Goal: Task Accomplishment & Management: Find specific page/section

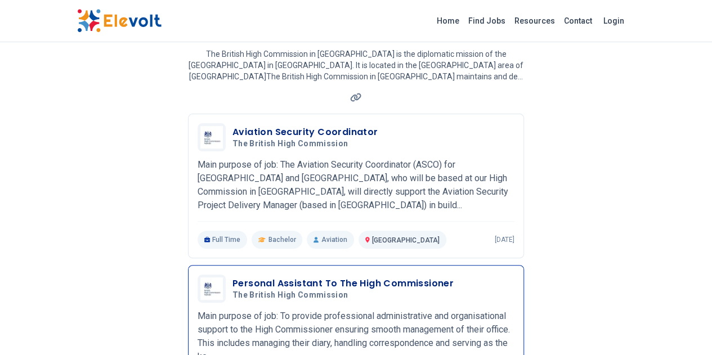
scroll to position [83, 0]
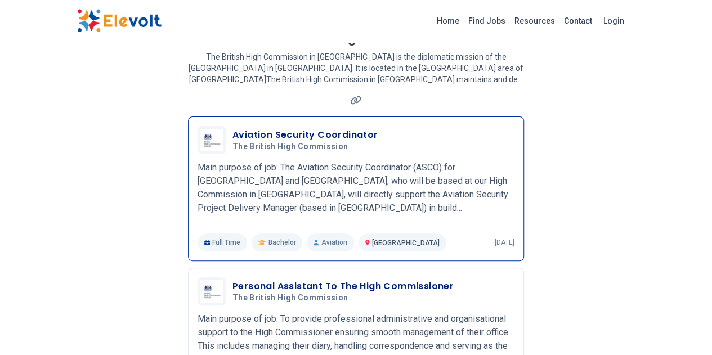
click at [279, 128] on h3 "Aviation Security Coordinator" at bounding box center [305, 135] width 146 height 14
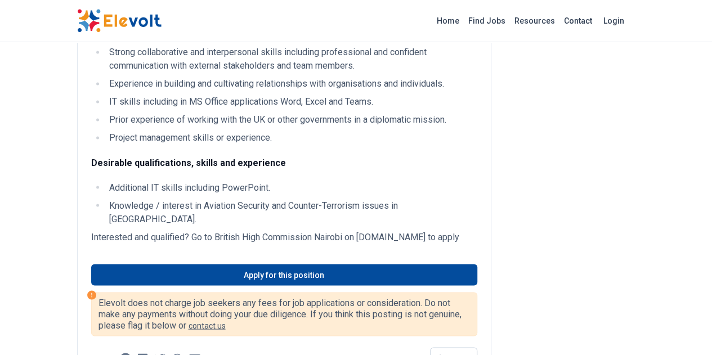
scroll to position [908, 0]
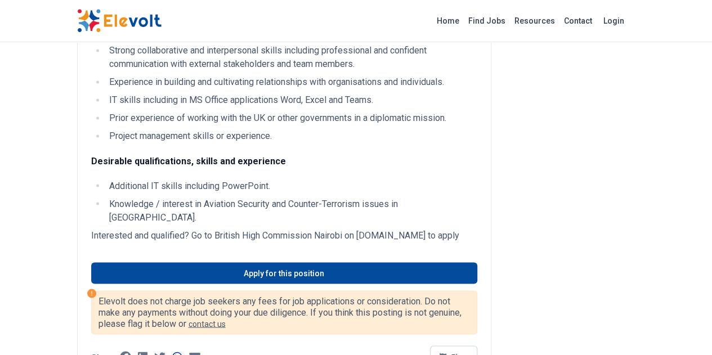
click at [172, 351] on icon at bounding box center [177, 356] width 10 height 11
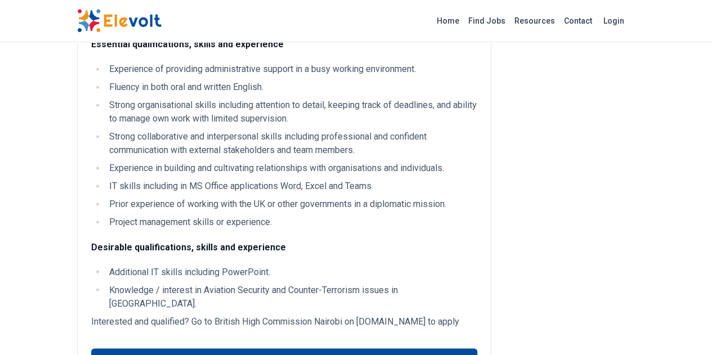
scroll to position [820, 0]
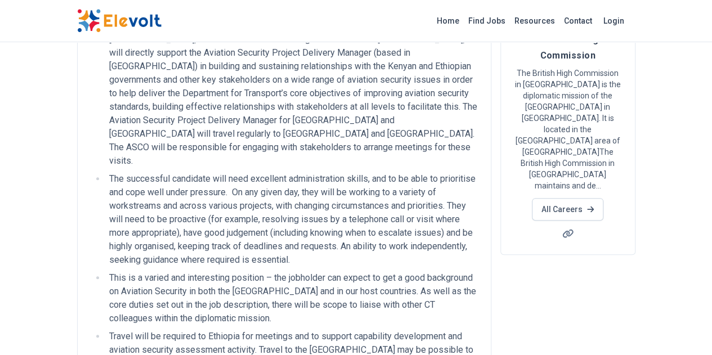
scroll to position [0, 0]
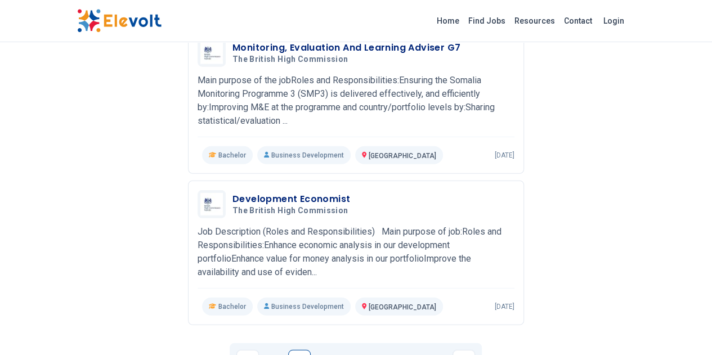
scroll to position [1376, 0]
click at [328, 351] on link "2" at bounding box center [326, 362] width 23 height 23
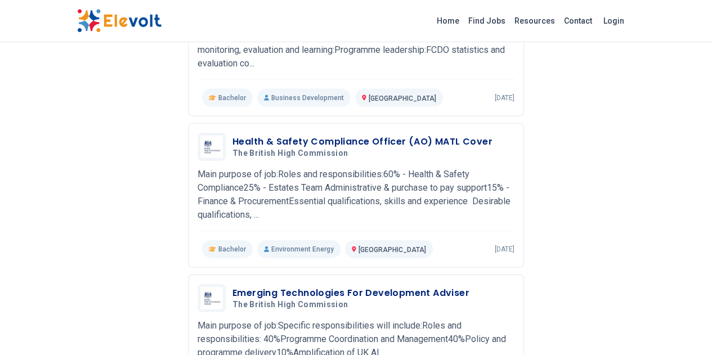
scroll to position [1185, 0]
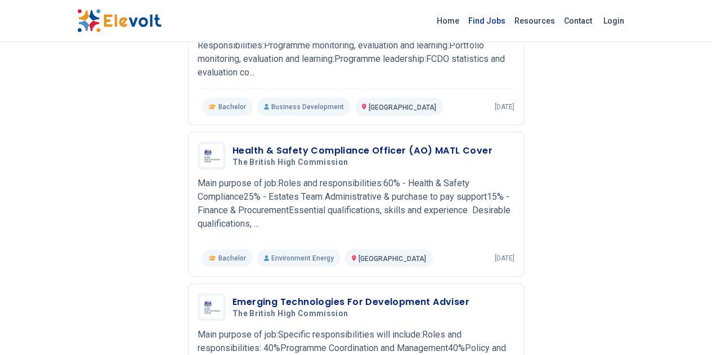
click at [510, 21] on link "Find Jobs" at bounding box center [487, 21] width 46 height 18
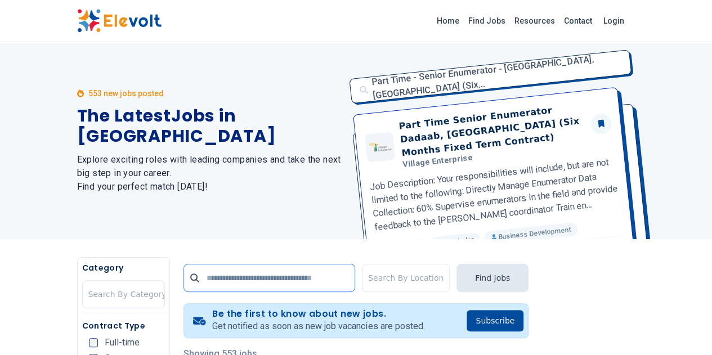
click at [230, 283] on input "text" at bounding box center [269, 278] width 172 height 28
type input "********"
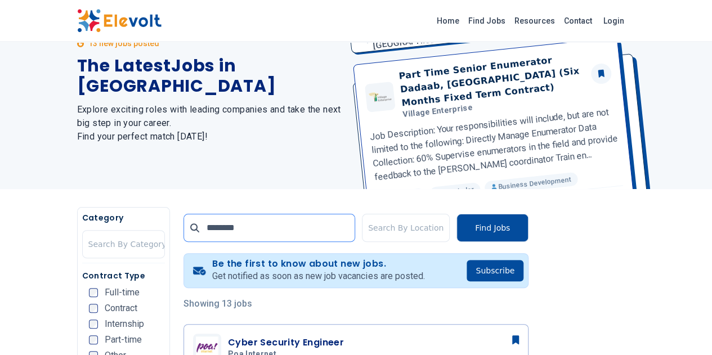
scroll to position [64, 0]
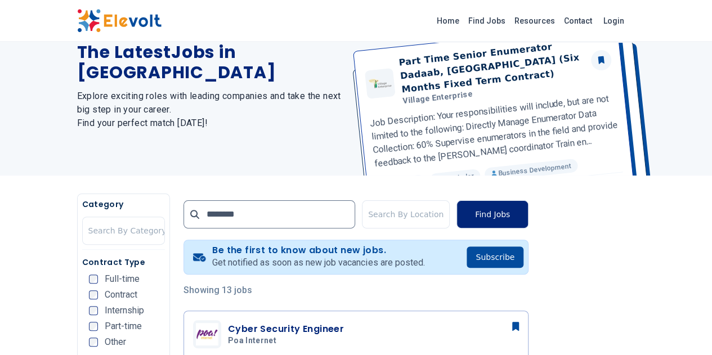
click at [528, 218] on button "Find Jobs" at bounding box center [492, 214] width 72 height 28
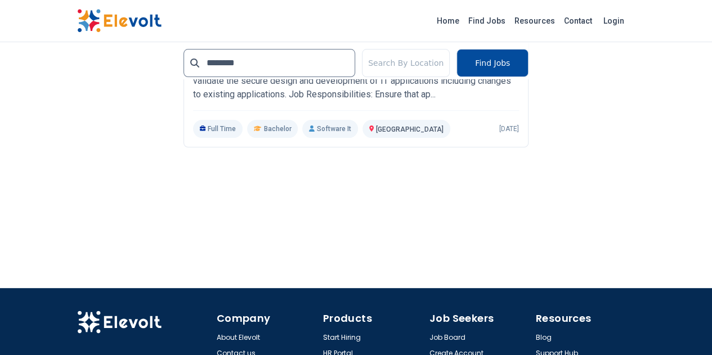
scroll to position [2187, 0]
